Goal: Task Accomplishment & Management: Manage account settings

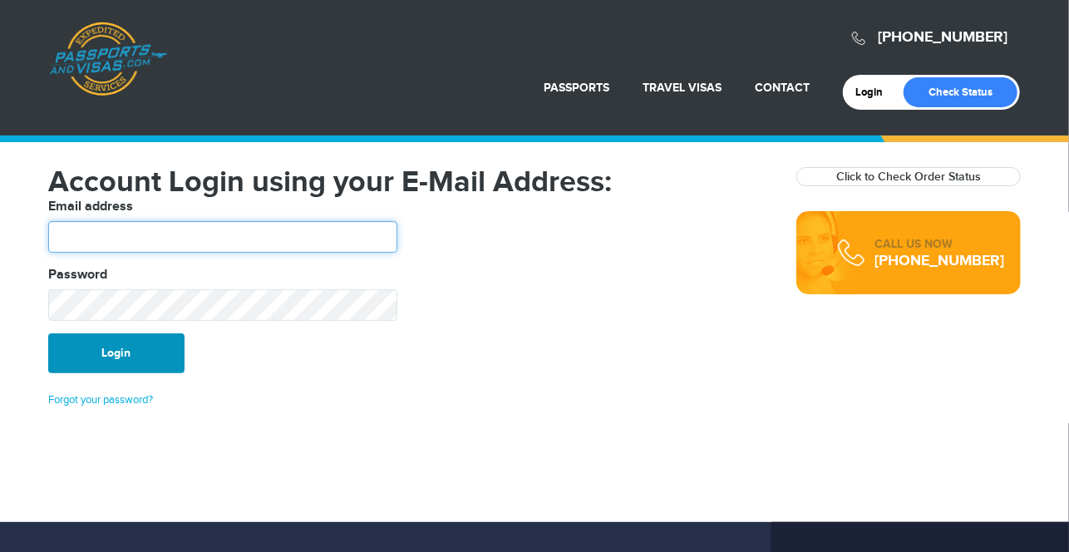
type input "********"
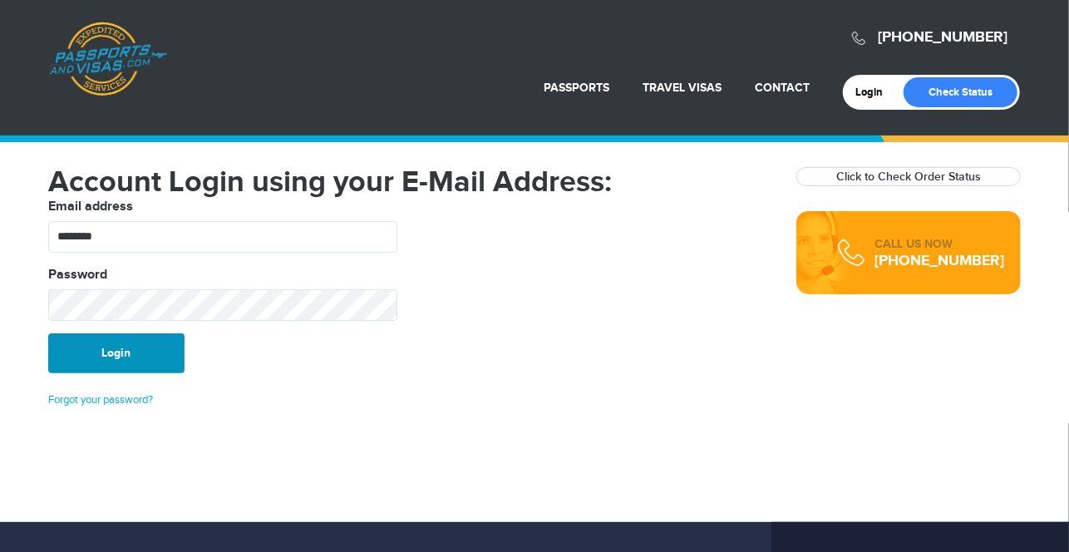
click at [166, 353] on button "Login" at bounding box center [116, 353] width 136 height 40
